Goal: Information Seeking & Learning: Learn about a topic

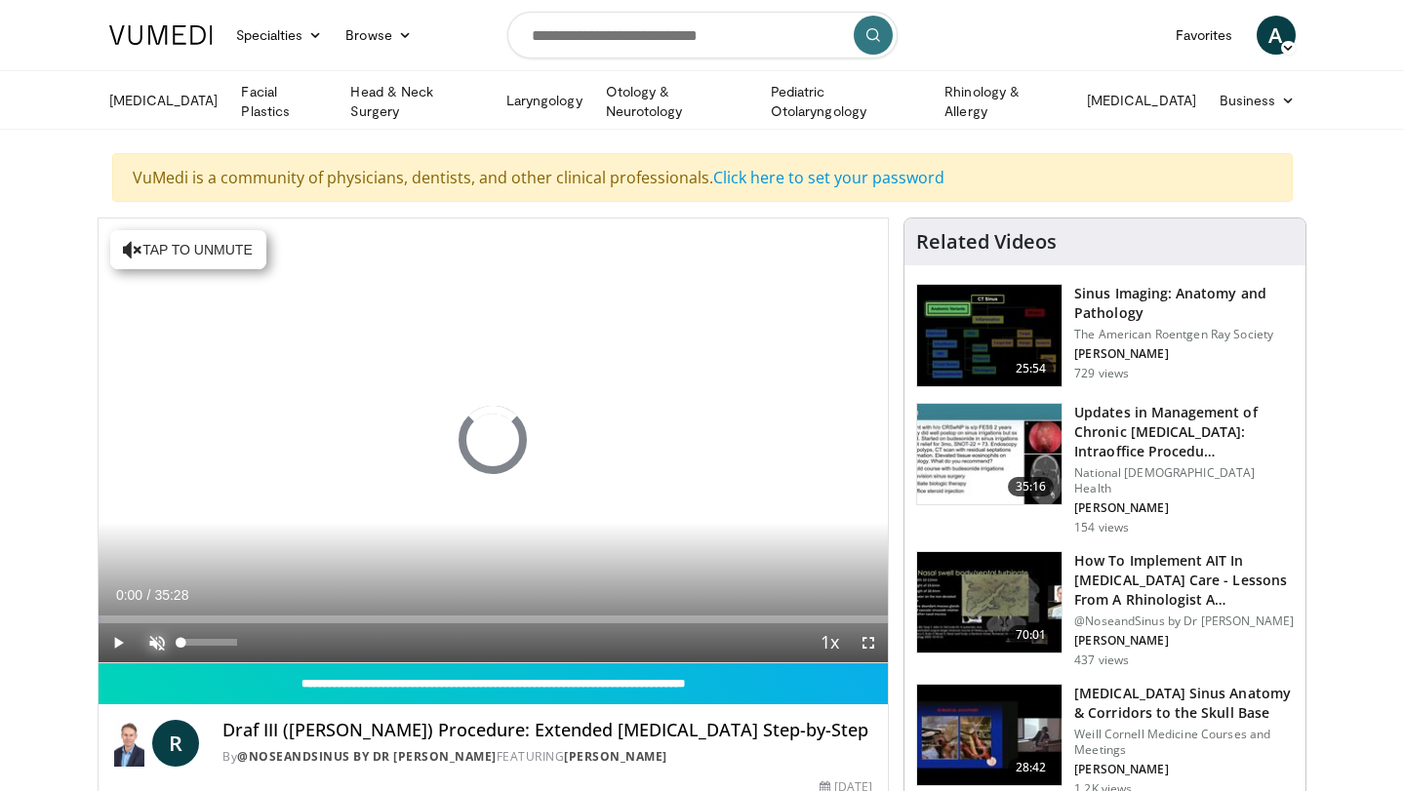
click at [160, 638] on span "Video Player" at bounding box center [157, 642] width 39 height 39
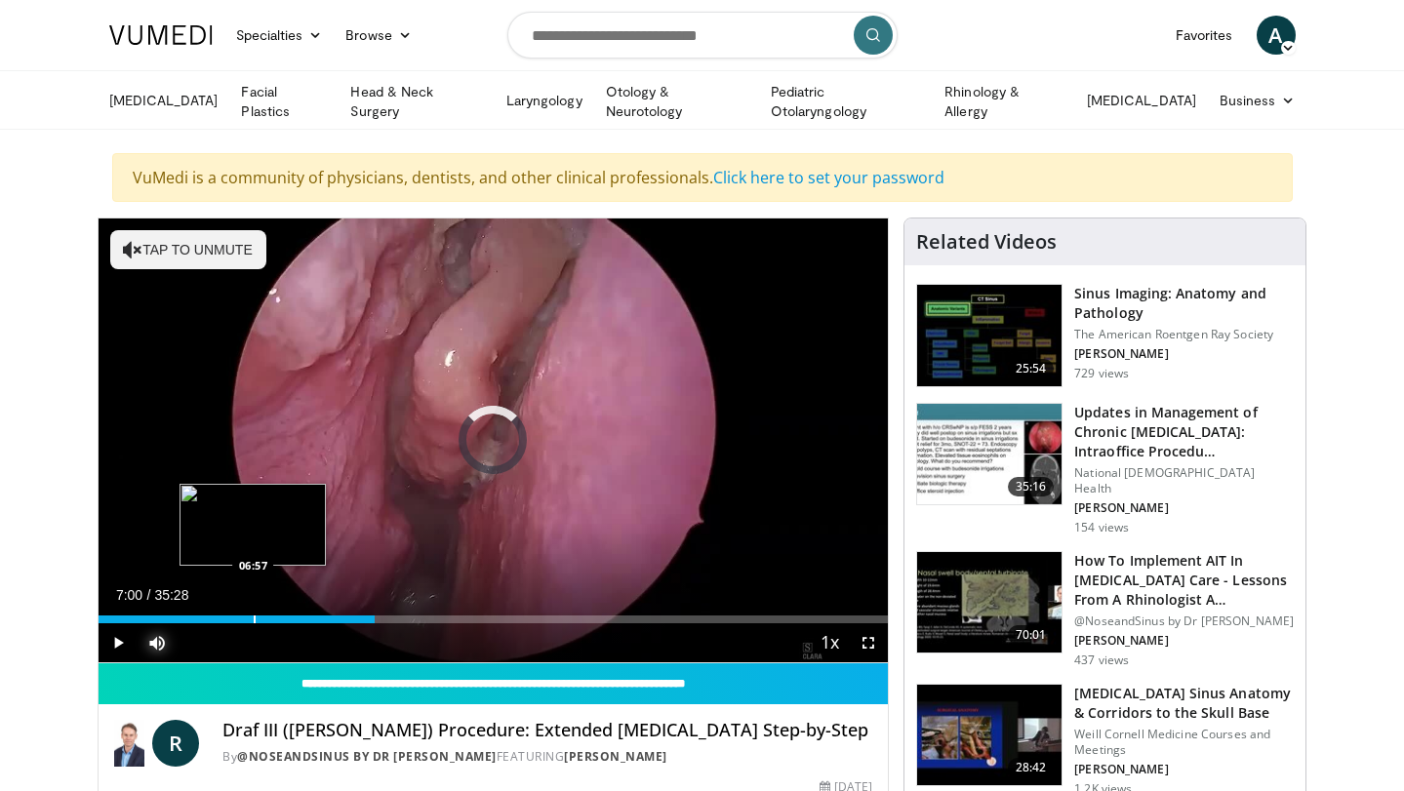
click at [252, 616] on div "06:57" at bounding box center [237, 620] width 276 height 8
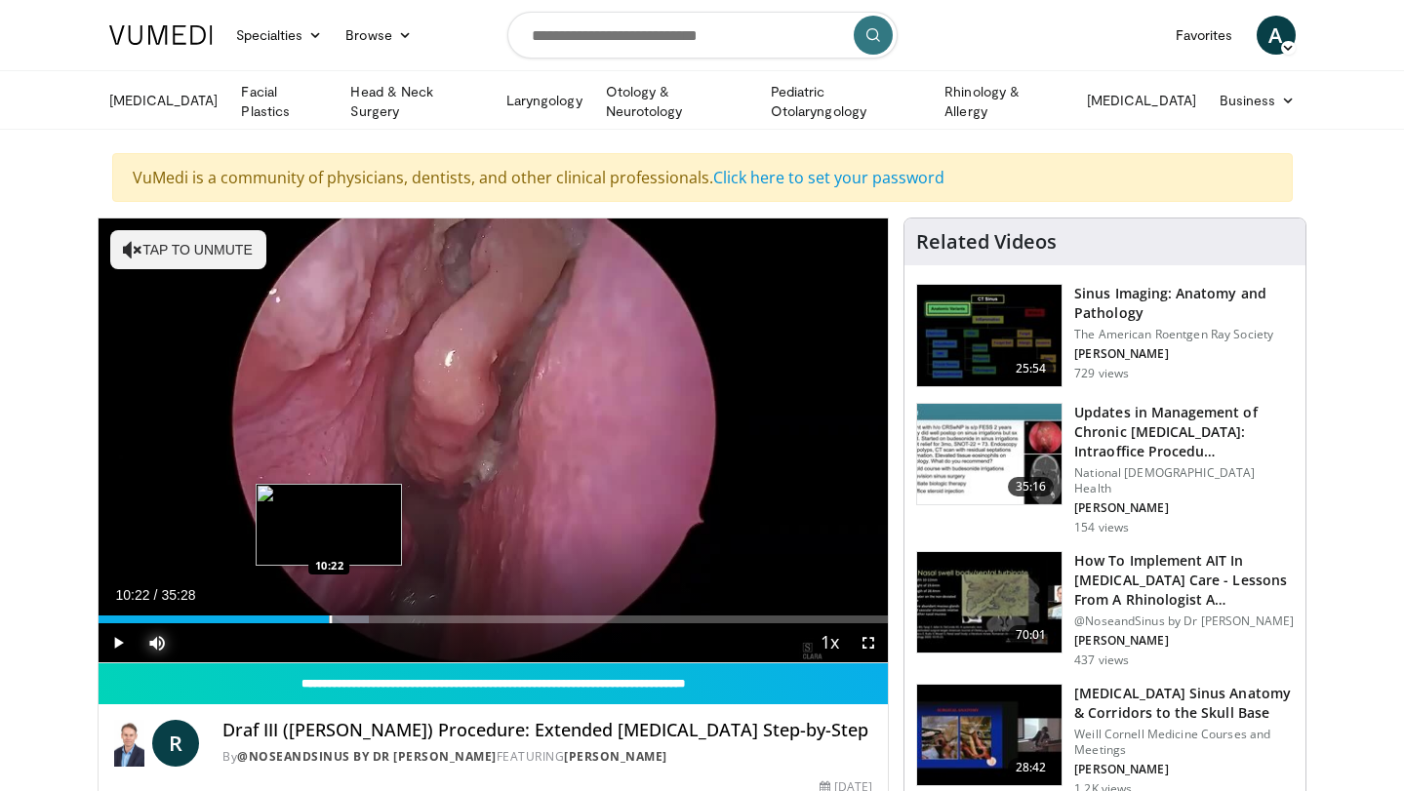
click at [329, 620] on div "11:02" at bounding box center [214, 620] width 231 height 8
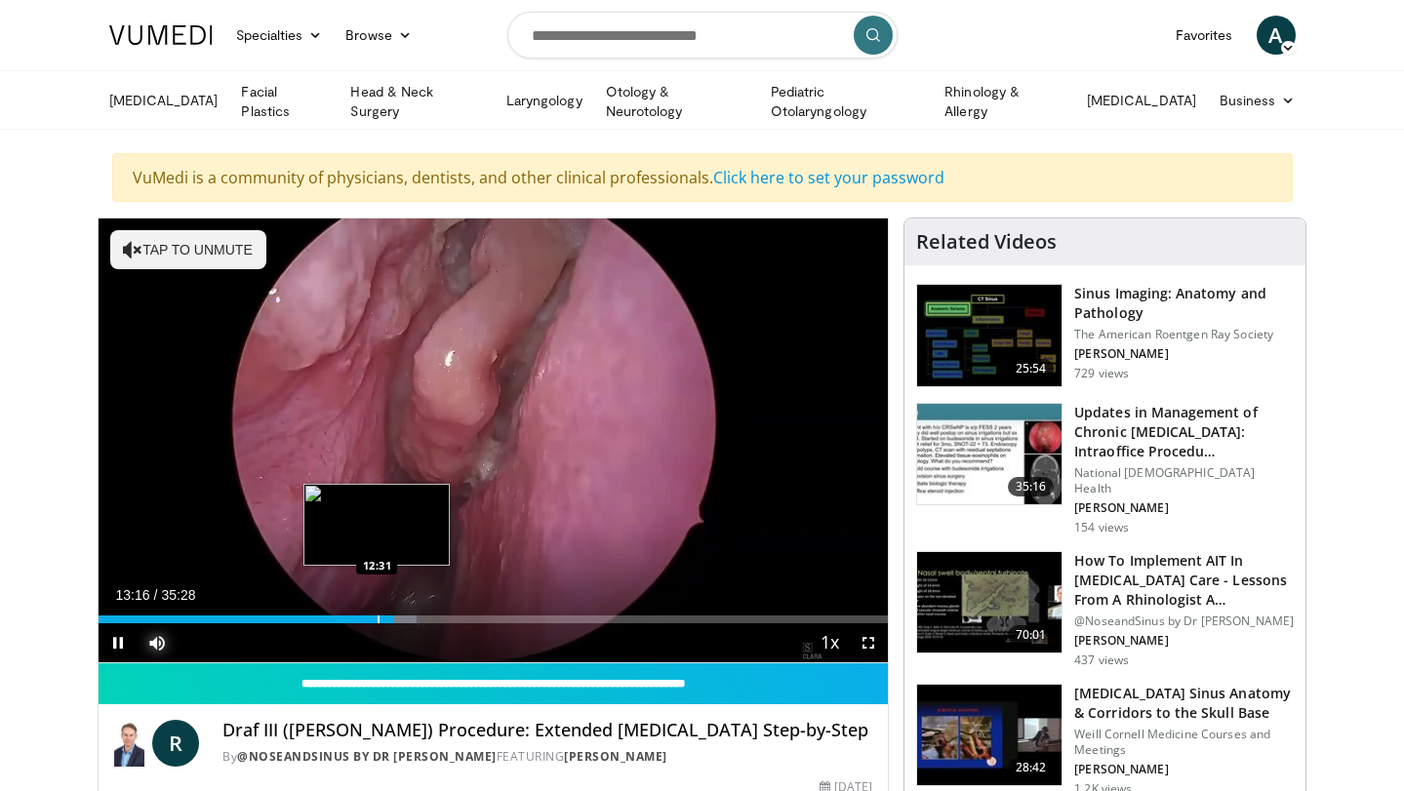
click at [376, 616] on div "13:17" at bounding box center [247, 620] width 296 height 8
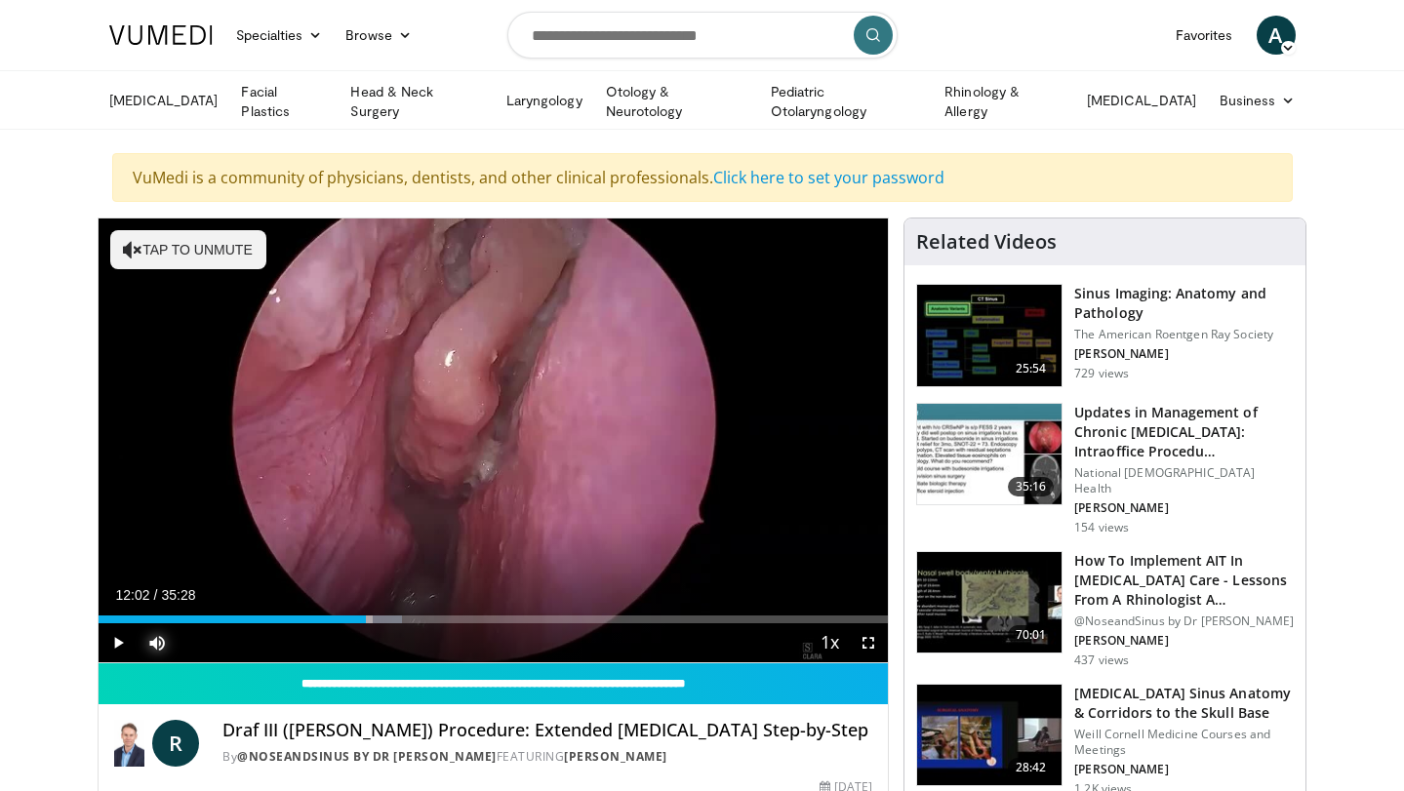
click at [365, 620] on div "Loaded : 38.47% 12:34 11:59" at bounding box center [494, 620] width 790 height 8
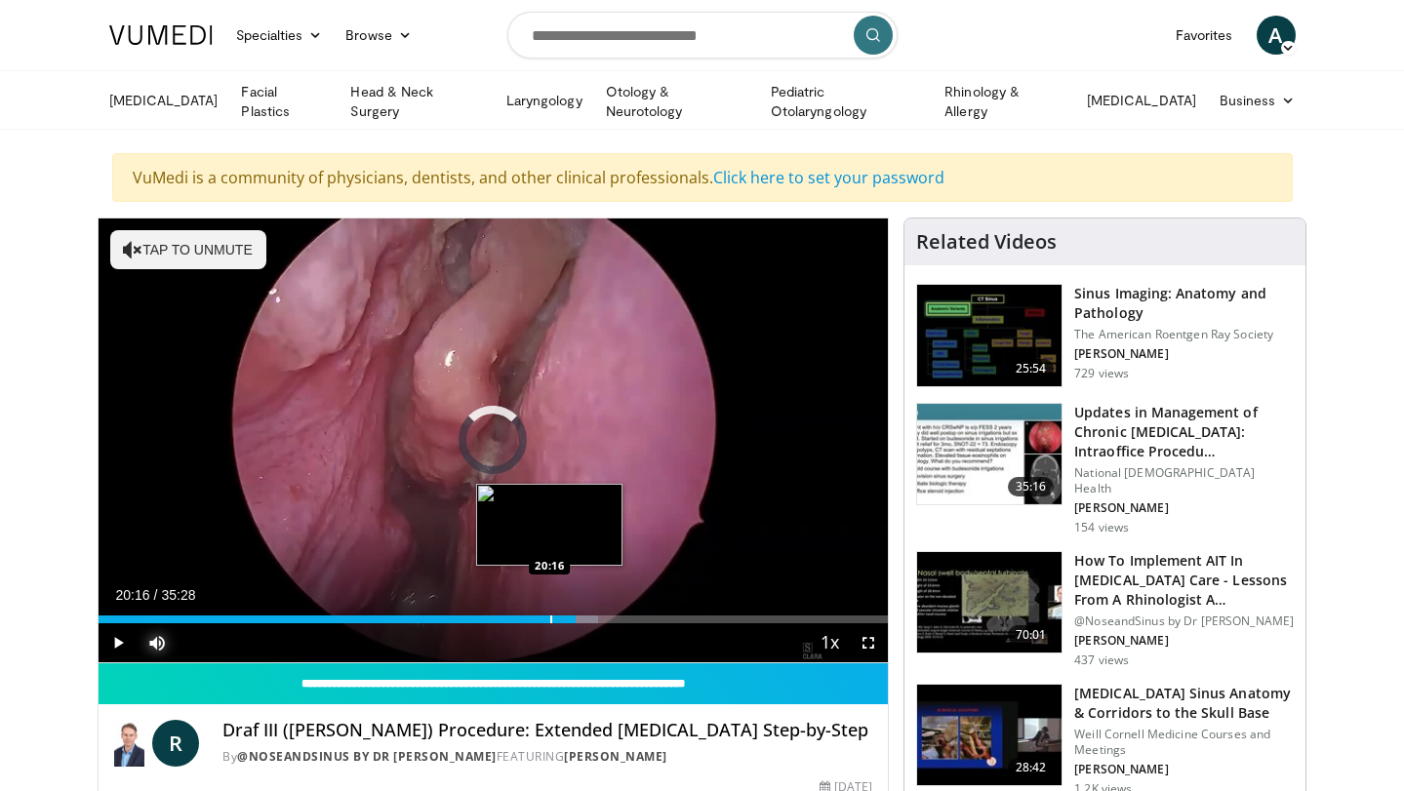
click at [549, 618] on div "20:16" at bounding box center [337, 620] width 477 height 8
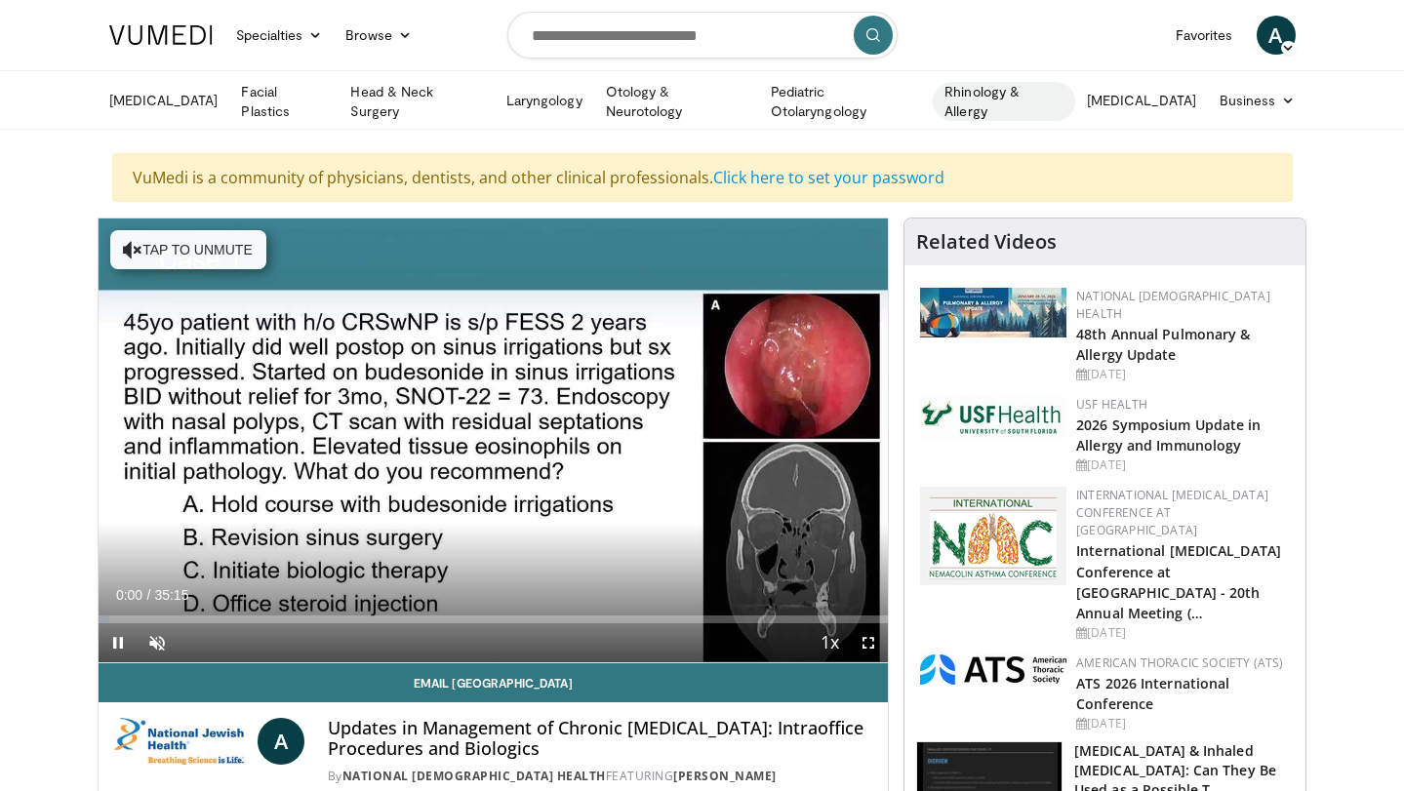
click at [1020, 95] on link "Rhinology & Allergy" at bounding box center [1004, 101] width 142 height 39
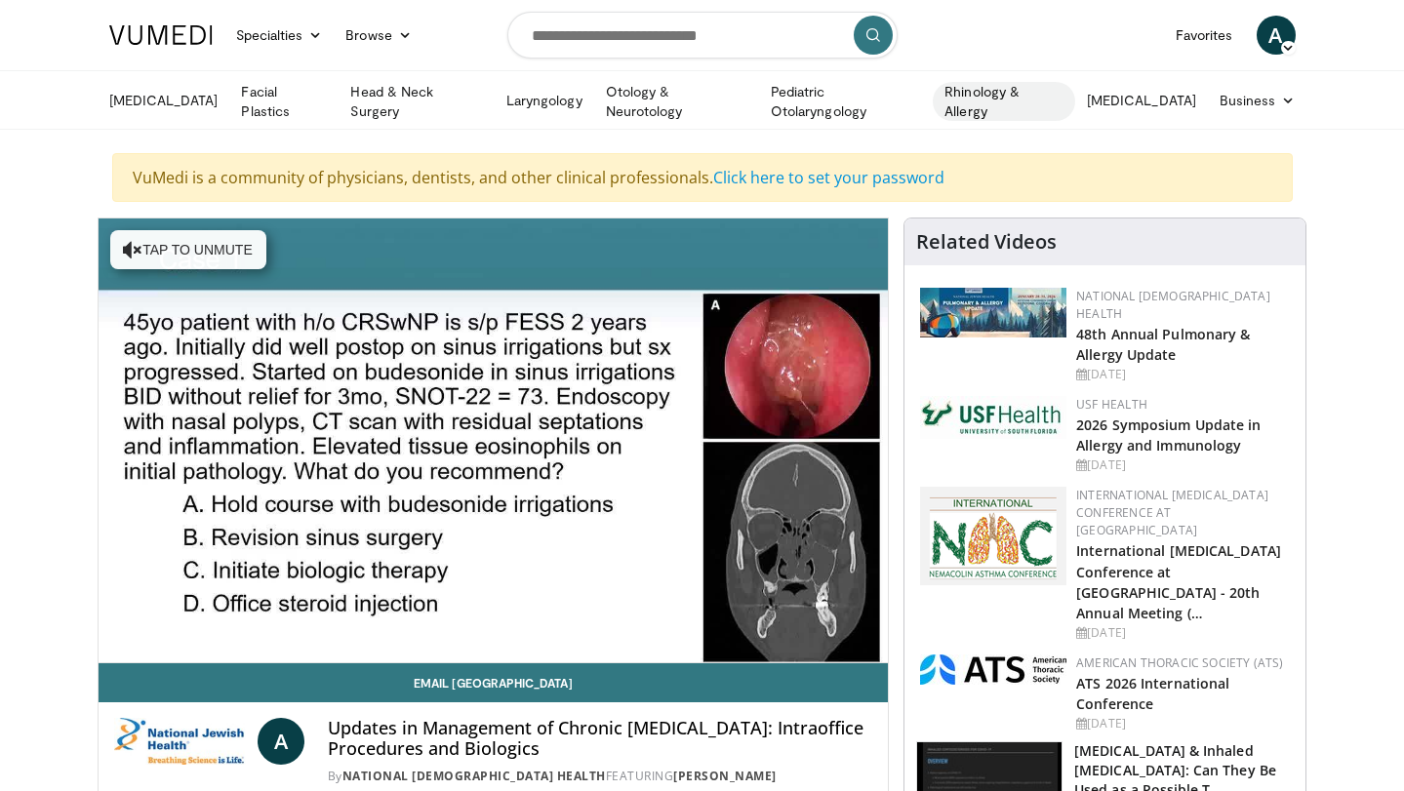
click at [1004, 100] on link "Rhinology & Allergy" at bounding box center [1004, 101] width 142 height 39
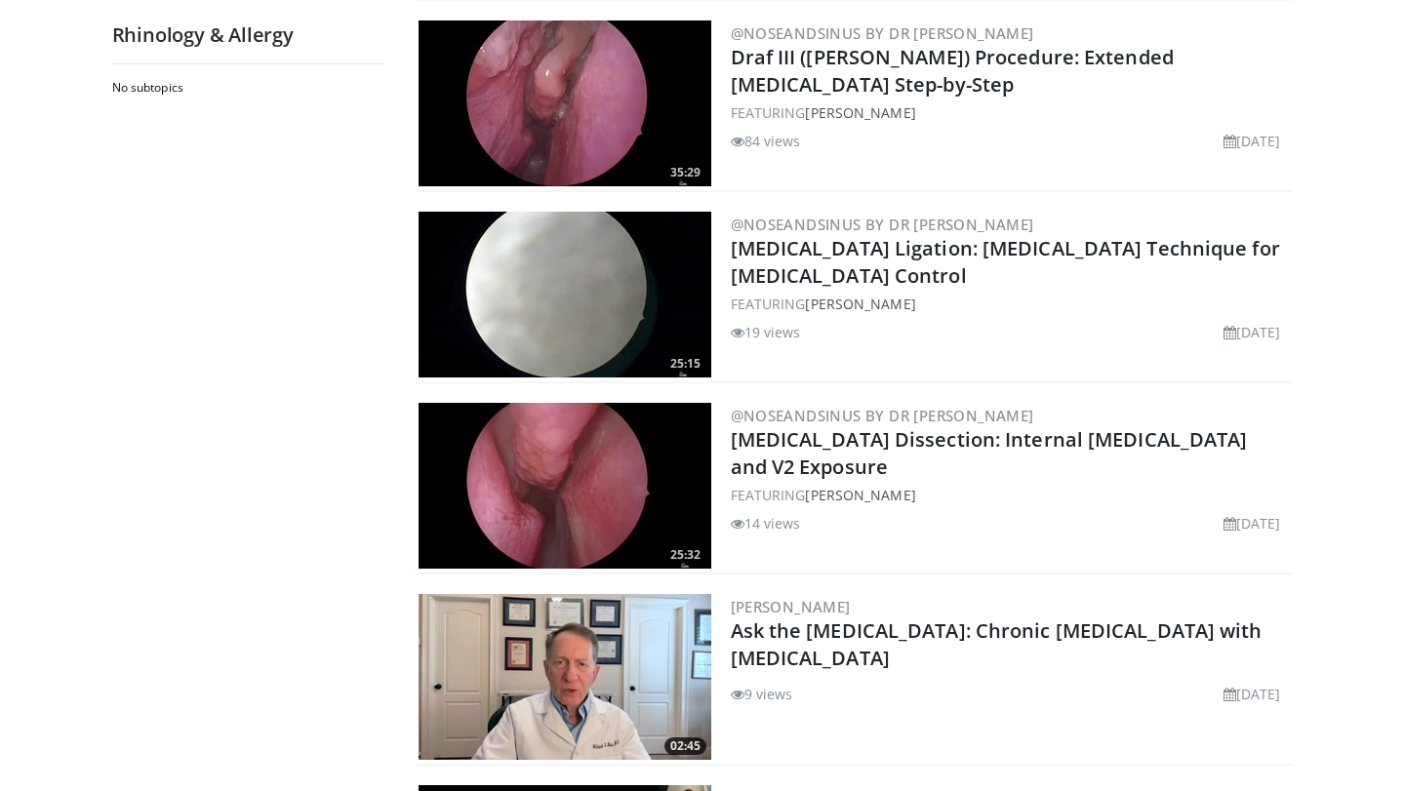
scroll to position [1454, 0]
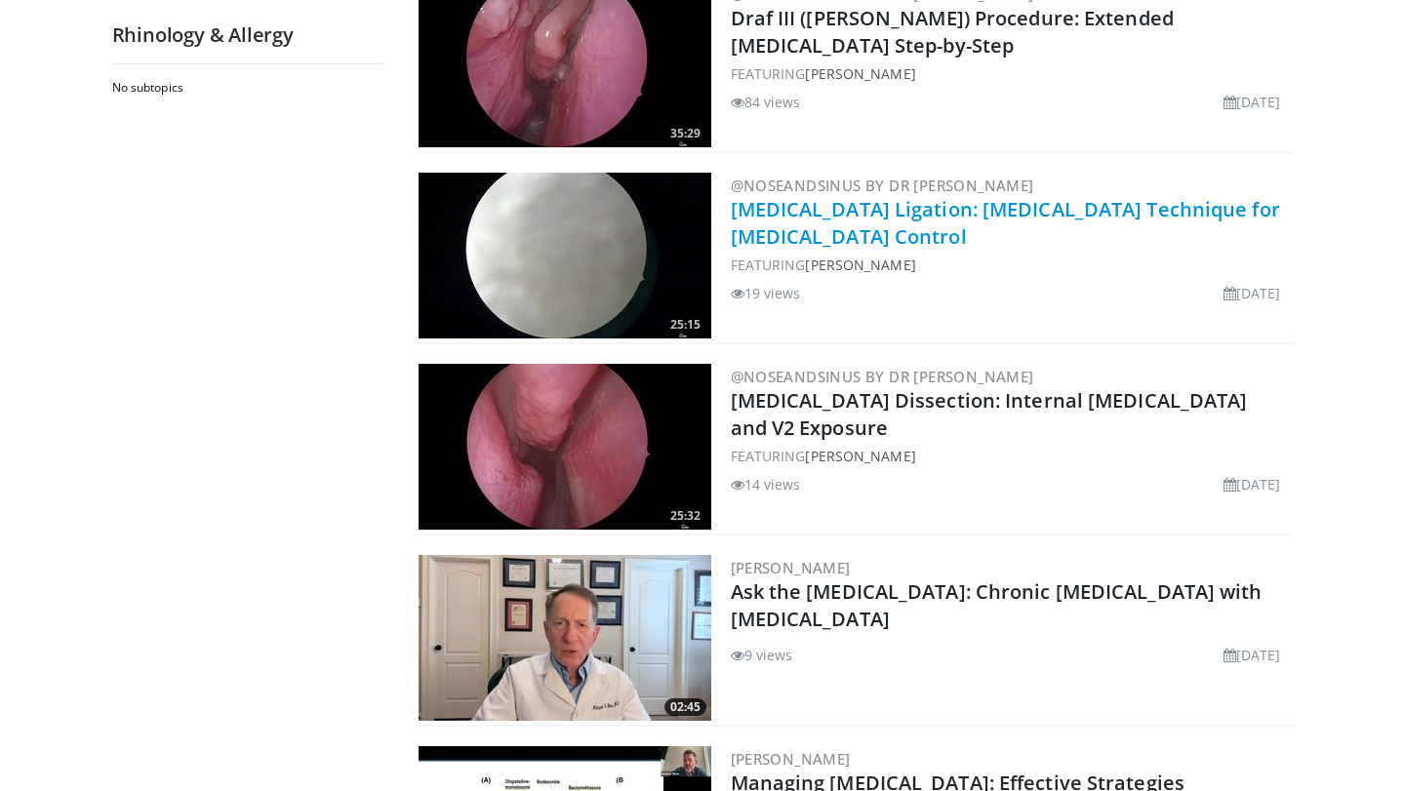
click at [983, 204] on link "[MEDICAL_DATA] Ligation: [MEDICAL_DATA] Technique for [MEDICAL_DATA] Control" at bounding box center [1005, 223] width 549 height 54
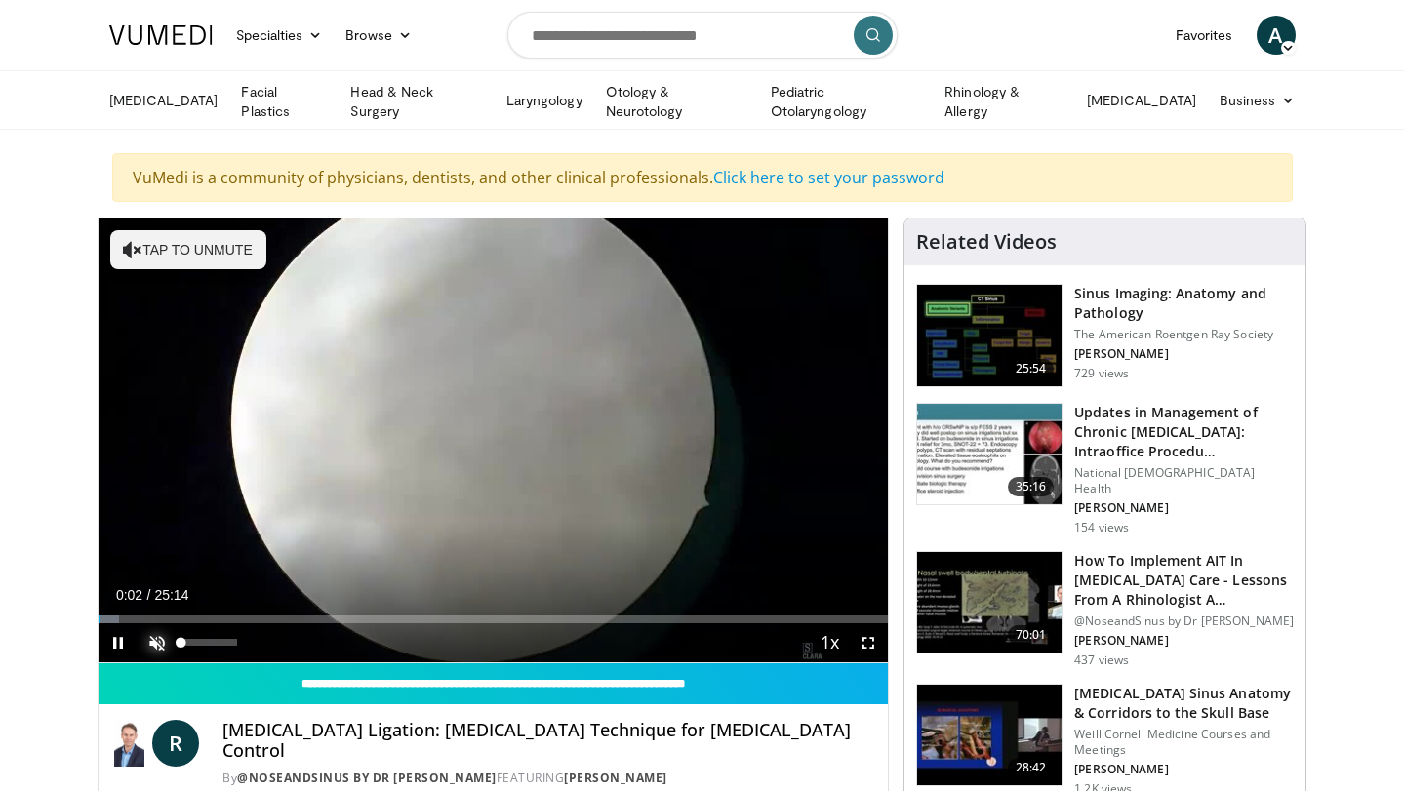
click at [162, 639] on span "Video Player" at bounding box center [157, 642] width 39 height 39
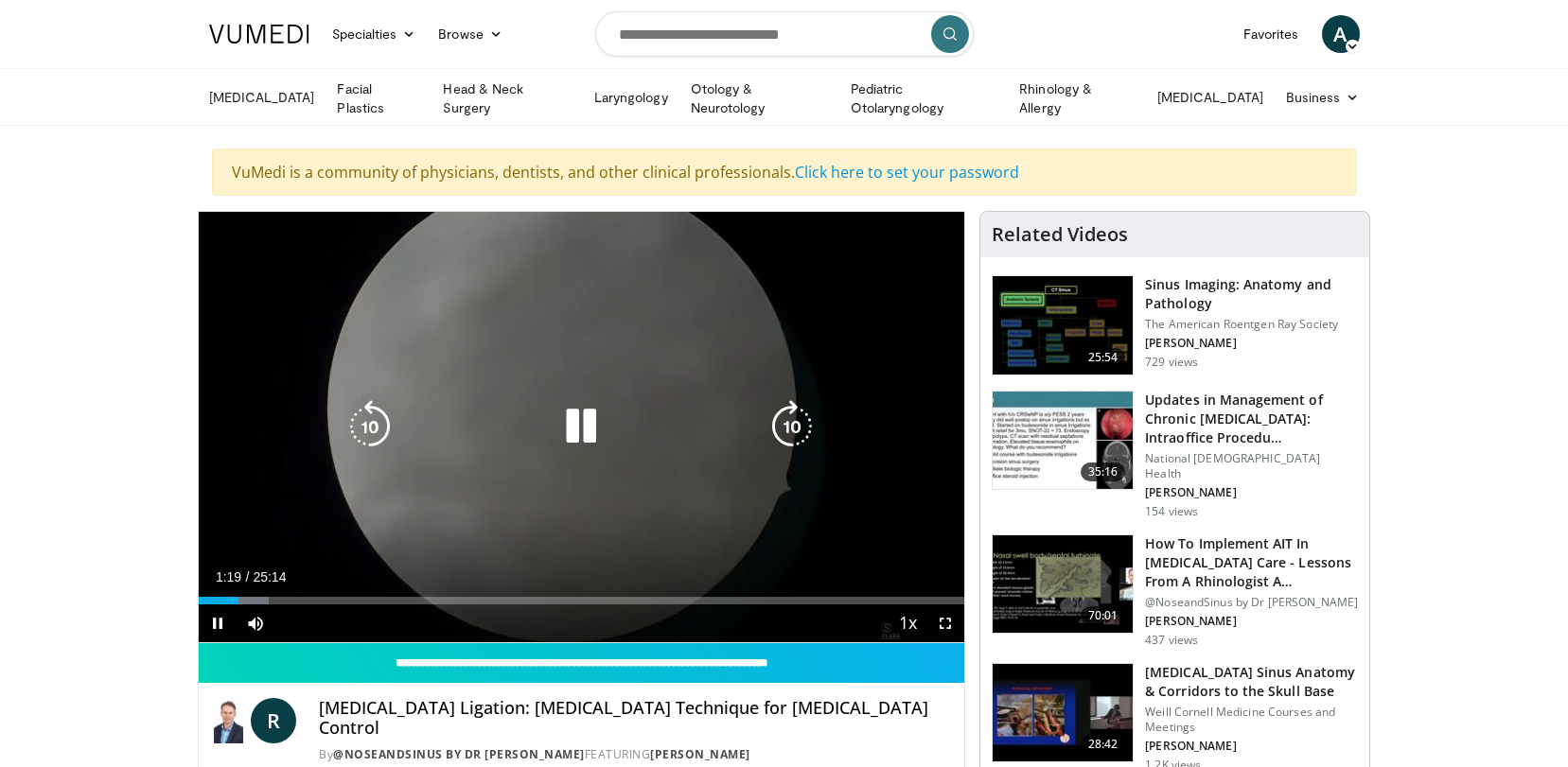
click at [581, 419] on icon "Video Player" at bounding box center [581, 427] width 53 height 53
